Goal: Task Accomplishment & Management: Manage account settings

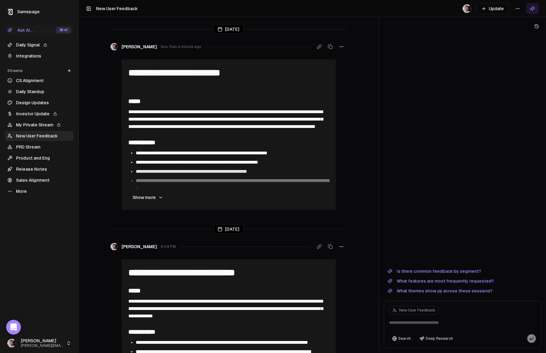
click at [36, 135] on link "New User Feedback" at bounding box center [39, 136] width 69 height 10
click at [27, 56] on link "Integrations" at bounding box center [39, 56] width 69 height 10
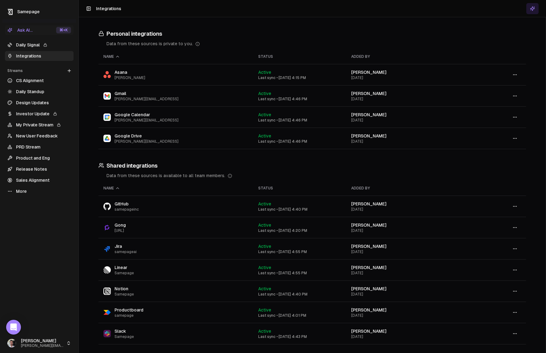
click at [123, 140] on span "[PERSON_NAME][EMAIL_ADDRESS]" at bounding box center [147, 141] width 64 height 5
click at [511, 137] on button "button" at bounding box center [515, 138] width 12 height 11
click at [516, 153] on div "Configure" at bounding box center [515, 152] width 36 height 10
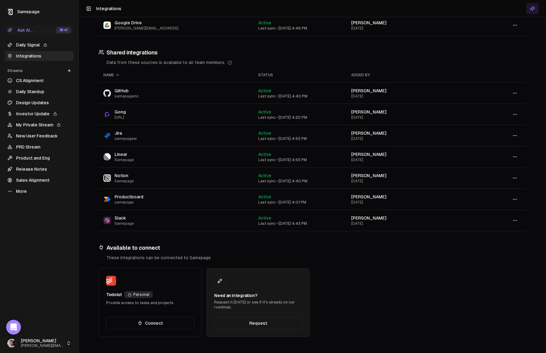
click at [515, 200] on icon "button" at bounding box center [515, 199] width 5 height 5
click at [513, 211] on div "Sync" at bounding box center [515, 213] width 36 height 10
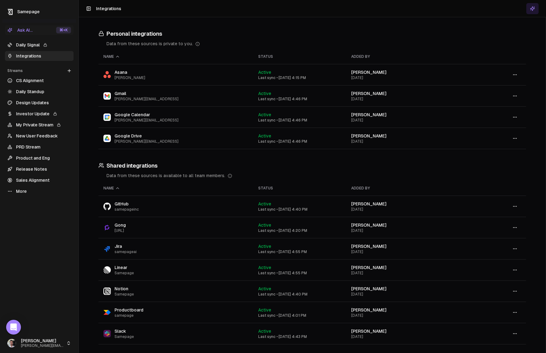
click at [513, 139] on icon "button" at bounding box center [515, 138] width 5 height 5
click at [517, 160] on div "Sync" at bounding box center [515, 162] width 36 height 10
click at [30, 43] on link "Daily Signal" at bounding box center [39, 45] width 69 height 10
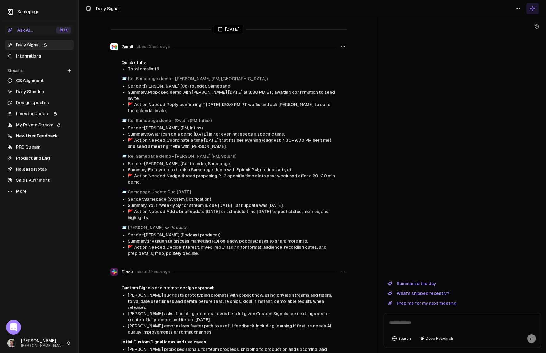
click at [430, 325] on textarea at bounding box center [462, 325] width 154 height 20
type textarea "**********"
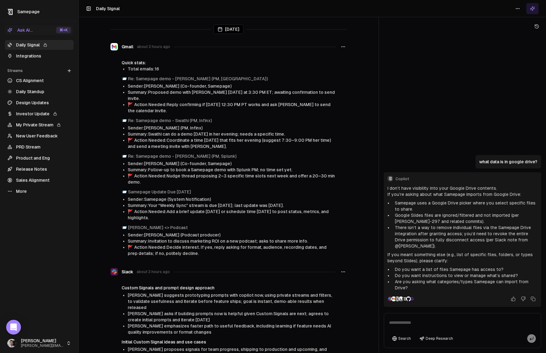
click at [30, 80] on link "CS Alignment" at bounding box center [39, 81] width 69 height 10
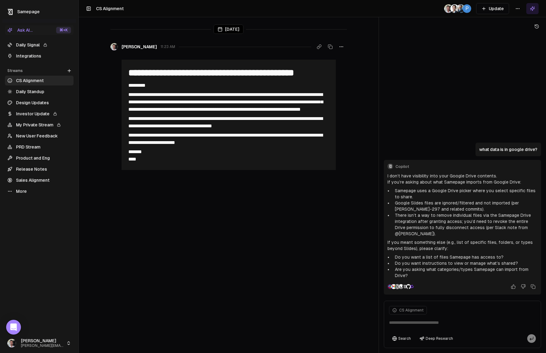
click at [30, 57] on link "Integrations" at bounding box center [39, 56] width 69 height 10
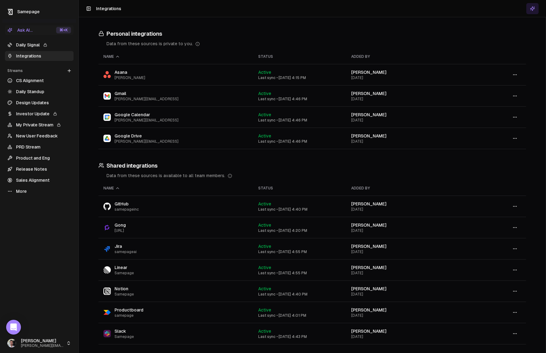
click at [130, 135] on span "Google Drive" at bounding box center [147, 136] width 64 height 6
click at [515, 139] on icon "button" at bounding box center [515, 138] width 5 height 5
click at [517, 151] on div "Configure" at bounding box center [515, 152] width 36 height 10
drag, startPoint x: 30, startPoint y: 46, endPoint x: 48, endPoint y: 45, distance: 18.5
click at [30, 46] on link "Daily Signal" at bounding box center [39, 45] width 69 height 10
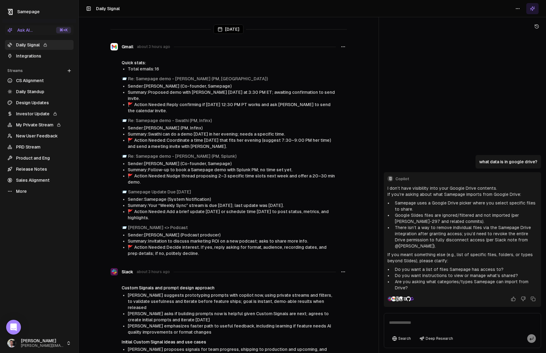
click at [510, 165] on p "what data is in google drive?" at bounding box center [508, 162] width 58 height 6
copy div "what data is in google drive?"
click at [417, 320] on textarea at bounding box center [462, 325] width 154 height 20
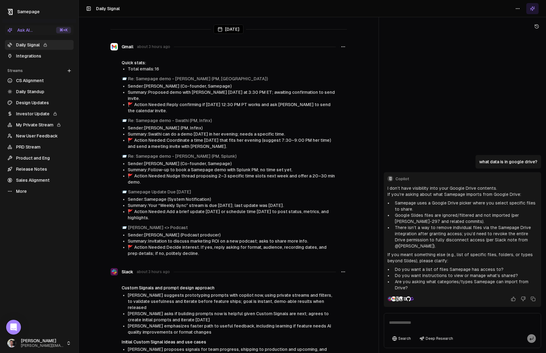
paste textarea "**********"
type textarea "**********"
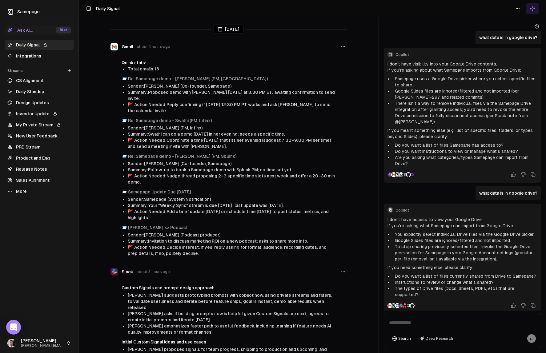
click at [26, 54] on link "Integrations" at bounding box center [39, 56] width 69 height 10
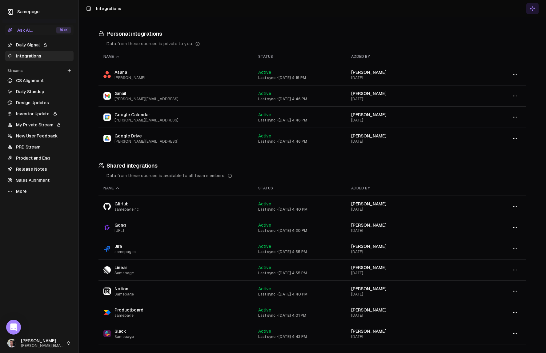
click at [514, 139] on icon "button" at bounding box center [515, 138] width 5 height 5
click at [516, 151] on div "Configure" at bounding box center [515, 152] width 36 height 10
click at [27, 54] on link "Integrations" at bounding box center [39, 56] width 69 height 10
click at [28, 45] on link "Daily Signal" at bounding box center [39, 45] width 69 height 10
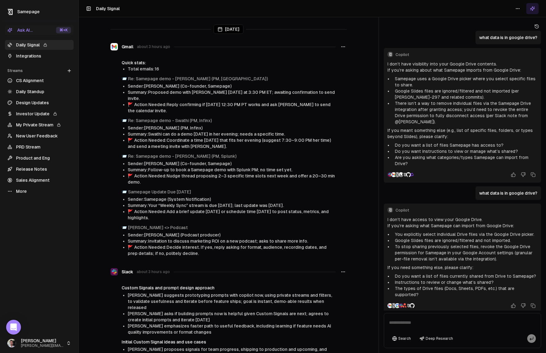
click at [516, 191] on p "what data is in google drive?" at bounding box center [508, 193] width 58 height 6
copy div "what data is in google drive?"
click at [412, 324] on textarea at bounding box center [462, 325] width 154 height 20
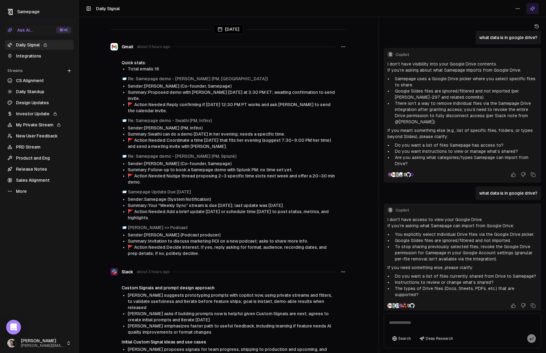
paste textarea "**********"
type textarea "**********"
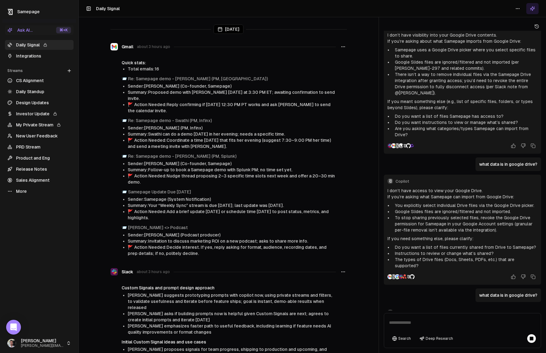
click at [28, 53] on link "Integrations" at bounding box center [39, 56] width 69 height 10
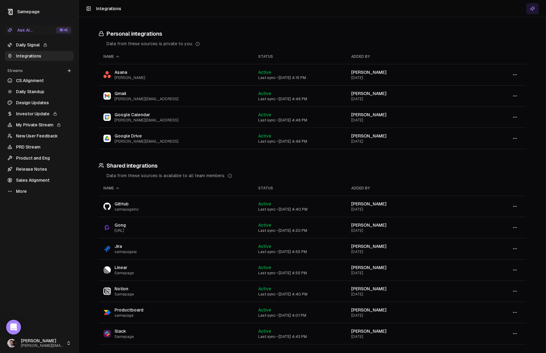
click at [534, 8] on icon at bounding box center [532, 8] width 5 height 5
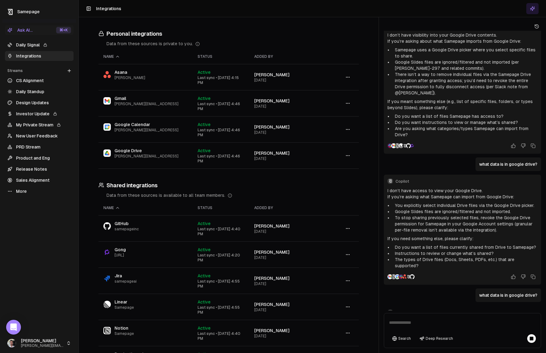
click at [351, 105] on button "button" at bounding box center [348, 103] width 12 height 11
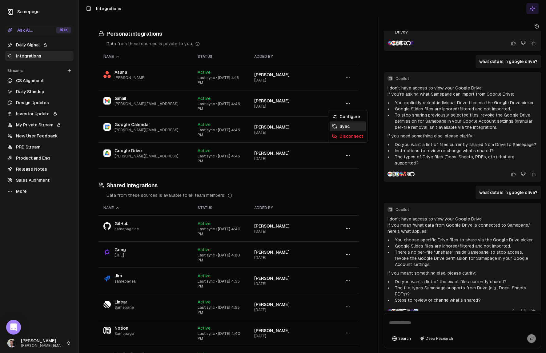
click at [350, 126] on div "Sync" at bounding box center [348, 127] width 36 height 10
click at [349, 156] on circle "button" at bounding box center [349, 155] width 0 height 0
click at [354, 172] on div "Configure" at bounding box center [348, 169] width 36 height 10
click at [350, 105] on button "button" at bounding box center [348, 103] width 12 height 11
drag, startPoint x: 159, startPoint y: 175, endPoint x: 278, endPoint y: 166, distance: 119.2
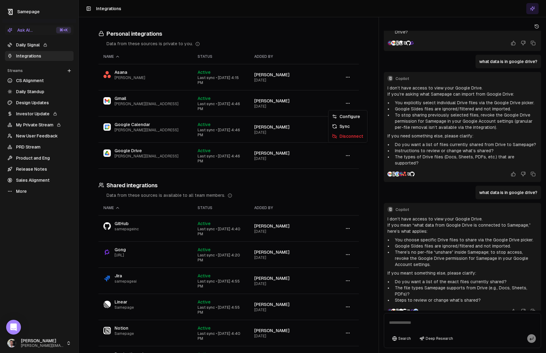
click at [159, 174] on div "Personal integrations Data from these sources is private to you. Name Status Ad…" at bounding box center [229, 273] width 300 height 512
click at [348, 153] on icon "button" at bounding box center [347, 155] width 5 height 5
click at [346, 170] on div "Configure" at bounding box center [348, 169] width 36 height 10
click at [454, 222] on p "If you mean “what data from Google Drive is connected to Samepage,” here’s what…" at bounding box center [463, 228] width 150 height 12
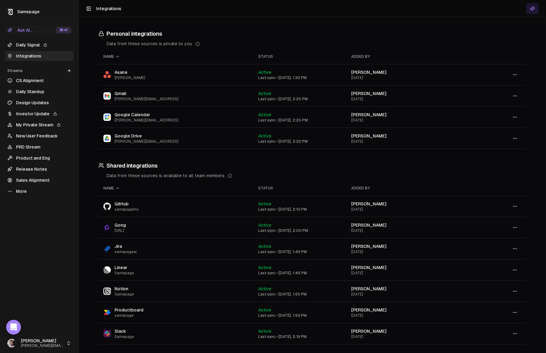
click at [31, 42] on link "Daily Signal" at bounding box center [39, 45] width 69 height 10
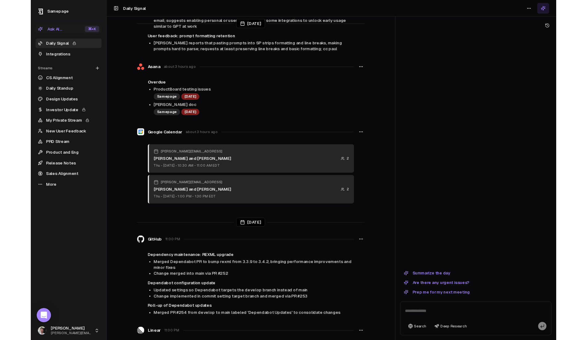
scroll to position [1, 0]
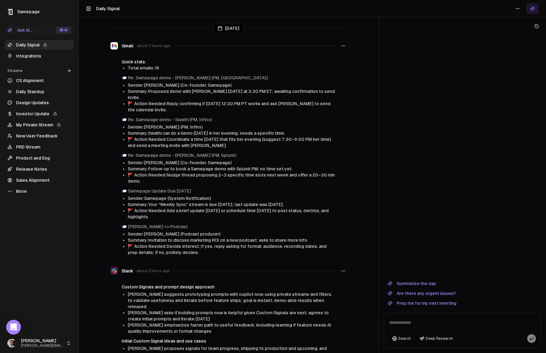
drag, startPoint x: 212, startPoint y: 172, endPoint x: 279, endPoint y: 181, distance: 67.8
click at [212, 172] on li "🚩 Action Needed: Nudge thread proposing 2–3 specific time slots next week and o…" at bounding box center [232, 178] width 208 height 12
click at [192, 153] on link "Re: Samepage demo - Ramit (PM, Splunk)" at bounding box center [182, 155] width 108 height 5
click at [31, 54] on link "Integrations" at bounding box center [39, 56] width 69 height 10
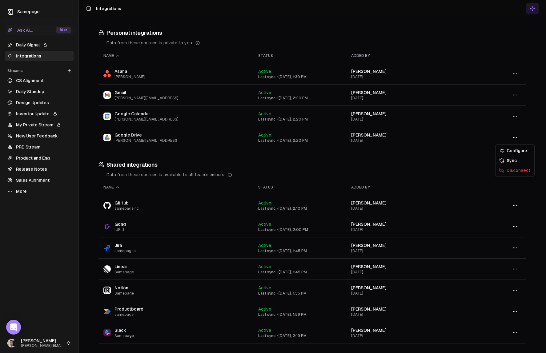
click at [515, 136] on icon "button" at bounding box center [515, 137] width 5 height 5
click at [518, 162] on div "Sync" at bounding box center [515, 161] width 36 height 10
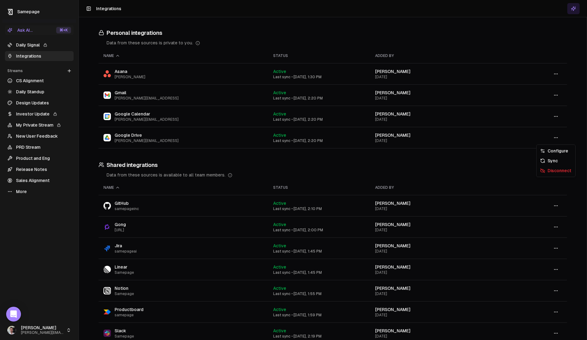
click at [546, 135] on icon "button" at bounding box center [555, 137] width 5 height 5
click at [546, 171] on div "Disconnect" at bounding box center [556, 171] width 36 height 10
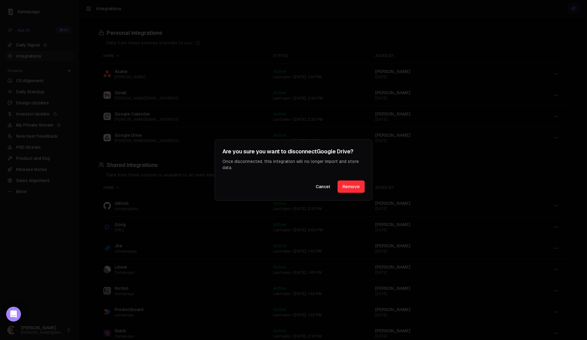
click at [356, 190] on button "Remove" at bounding box center [350, 186] width 27 height 12
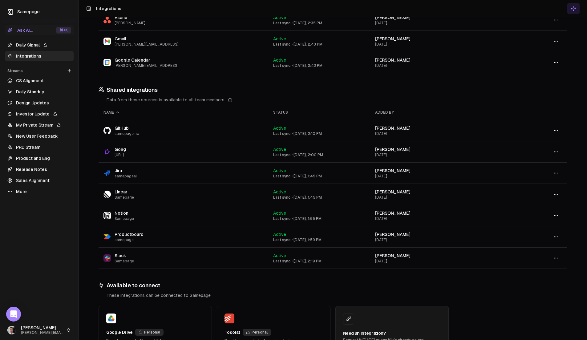
scroll to position [98, 0]
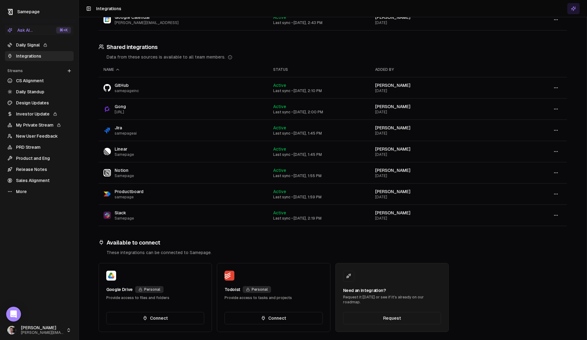
click at [165, 315] on button "Connect" at bounding box center [155, 318] width 98 height 12
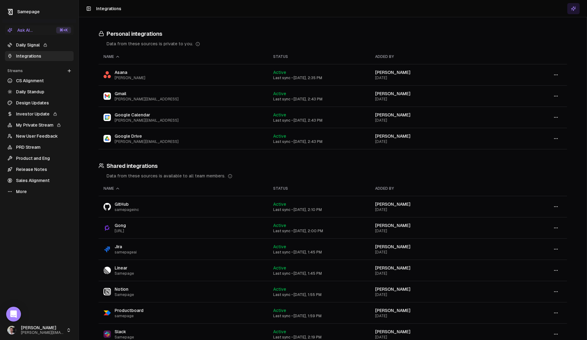
click at [557, 140] on icon "button" at bounding box center [555, 138] width 5 height 5
click at [557, 151] on div "Configure" at bounding box center [556, 152] width 36 height 10
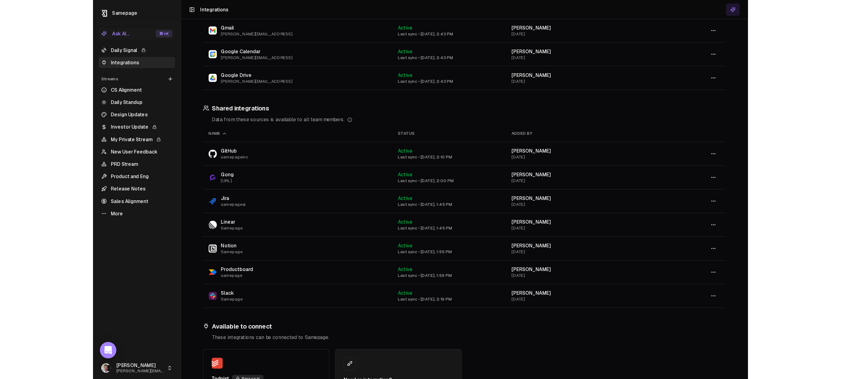
scroll to position [120, 0]
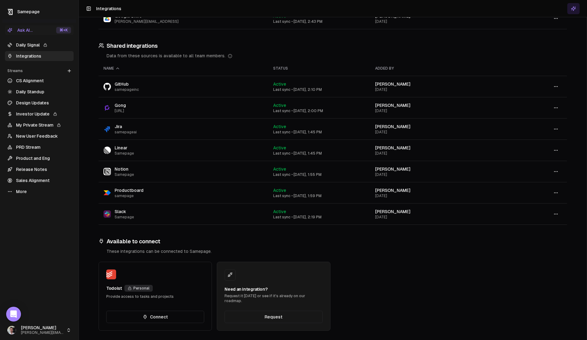
click at [560, 108] on button "button" at bounding box center [556, 107] width 12 height 11
click at [556, 130] on div "Disconnect" at bounding box center [556, 131] width 36 height 10
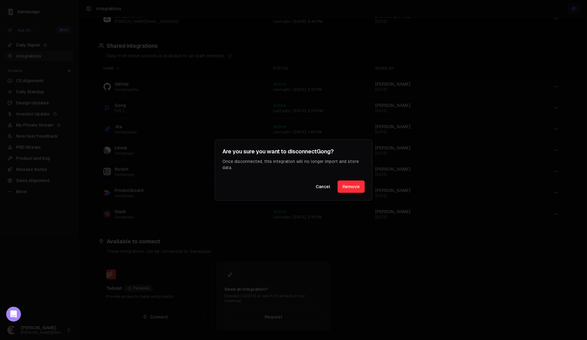
click at [322, 190] on button "Cancel" at bounding box center [323, 186] width 24 height 12
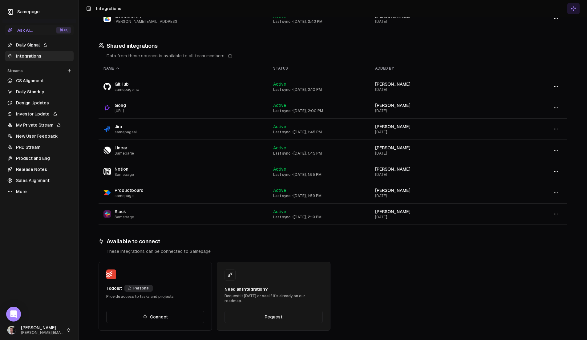
click at [557, 127] on icon "button" at bounding box center [555, 129] width 5 height 5
click at [479, 119] on td "Jason Wu Jun 18, 2025" at bounding box center [438, 129] width 136 height 21
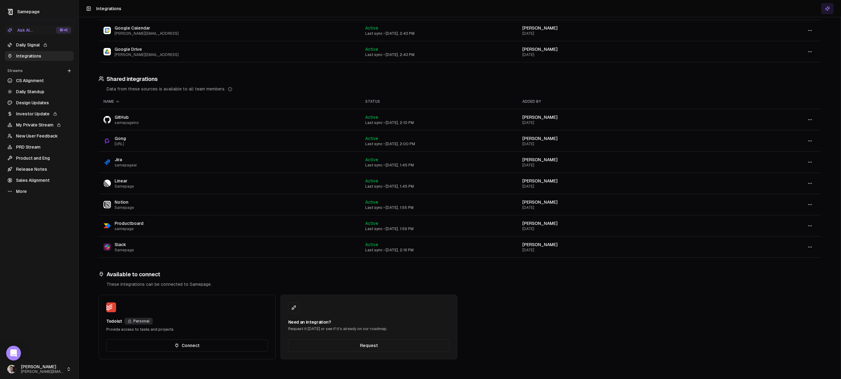
scroll to position [0, 0]
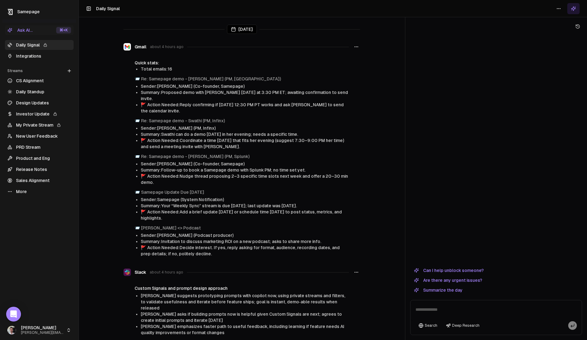
click at [35, 170] on link "Release Notes" at bounding box center [39, 169] width 69 height 10
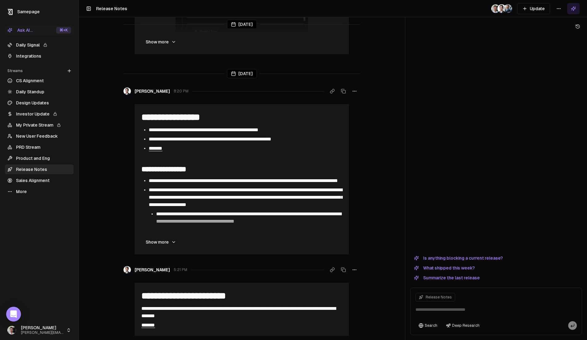
scroll to position [2459, 0]
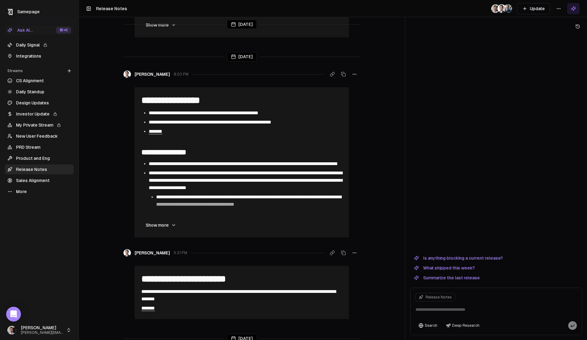
click at [167, 227] on button "Show more" at bounding box center [161, 225] width 40 height 12
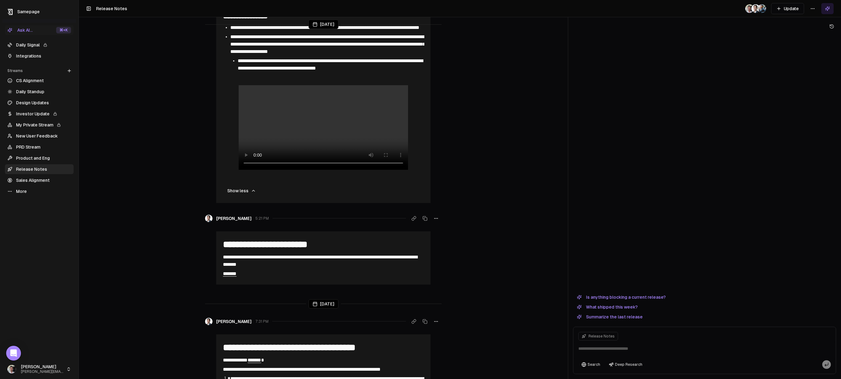
scroll to position [2567, 0]
